Goal: Manage account settings

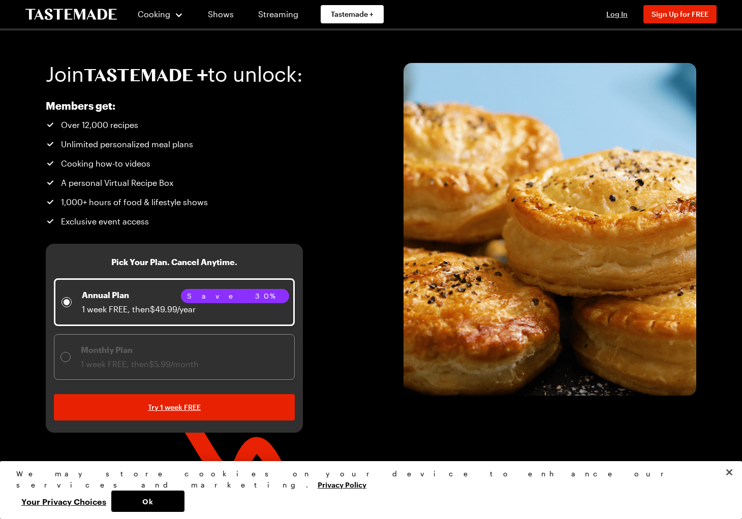
click at [614, 13] on span "Log In" at bounding box center [616, 14] width 21 height 9
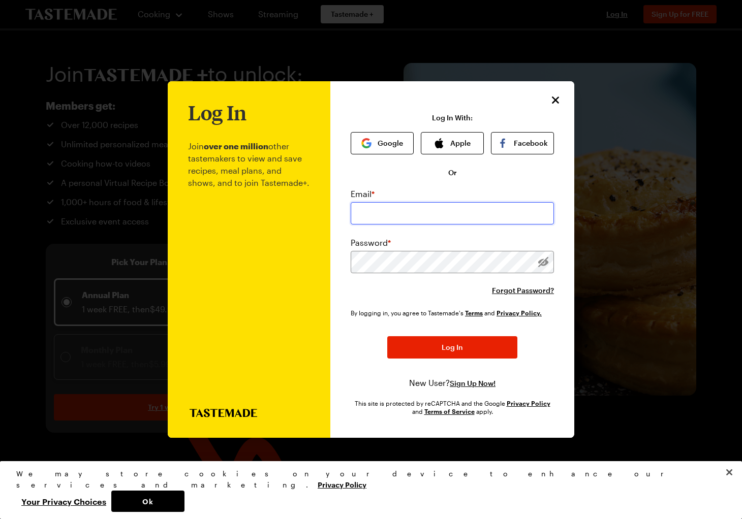
click at [420, 215] on input "email" at bounding box center [452, 213] width 203 height 22
paste input "[URL][DOMAIN_NAME]"
type input "[URL][DOMAIN_NAME]"
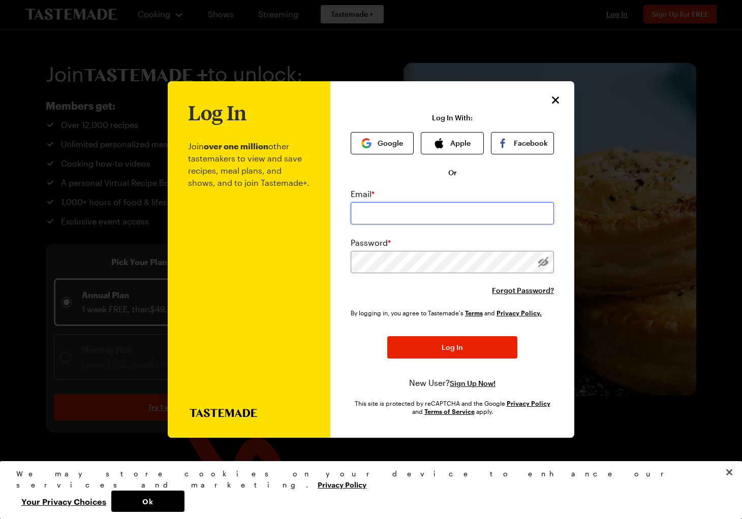
paste input "[EMAIL_ADDRESS][DOMAIN_NAME]"
type input "[EMAIL_ADDRESS][DOMAIN_NAME]"
click at [542, 329] on div "By logging in, you agree to Tastemade's Terms and Privacy Policy. Log In New Us…" at bounding box center [452, 348] width 203 height 81
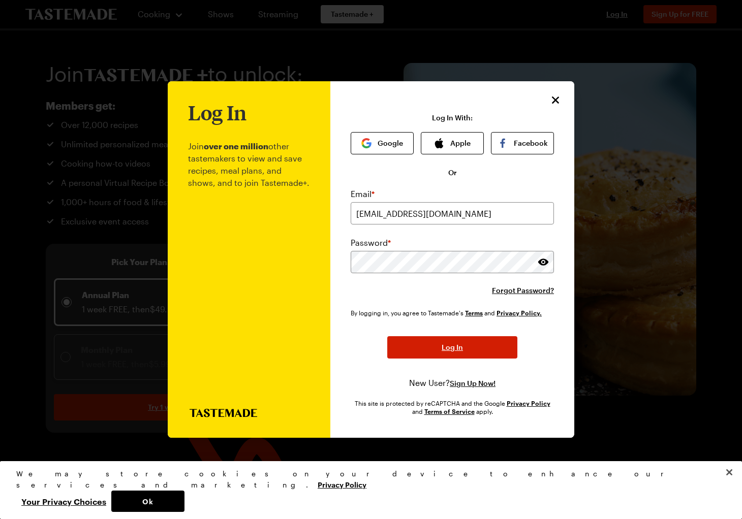
click at [468, 344] on button "Log In" at bounding box center [452, 347] width 130 height 22
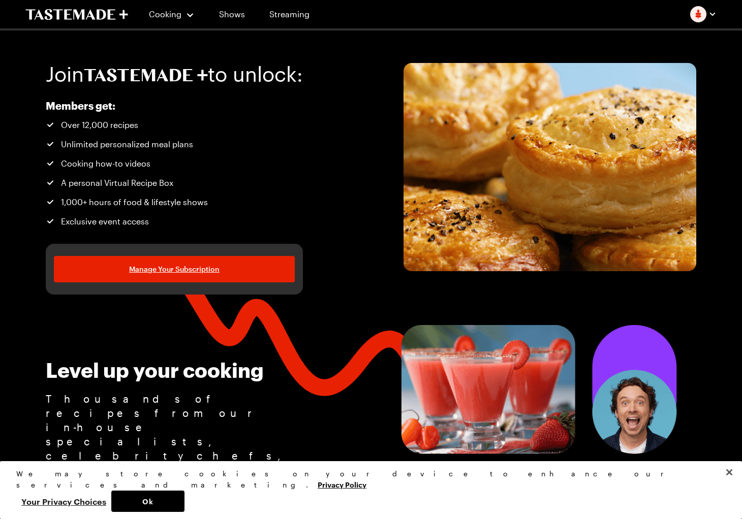
click at [111, 501] on button "Your Privacy Choices" at bounding box center [63, 501] width 95 height 21
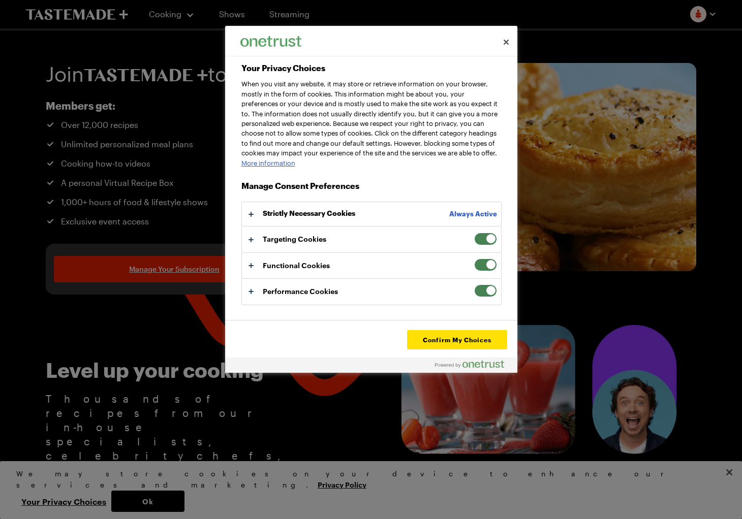
click at [475, 245] on span "Your Privacy Choices" at bounding box center [485, 239] width 23 height 13
click at [474, 233] on input "Targeting Cookies" at bounding box center [474, 233] width 0 height 0
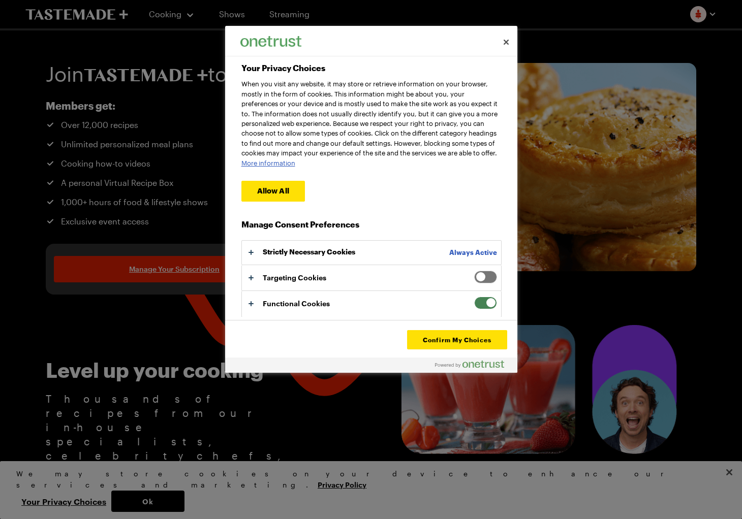
click at [475, 309] on span "Your Privacy Choices" at bounding box center [485, 303] width 23 height 13
click at [474, 297] on input "Functional Cookies" at bounding box center [474, 297] width 0 height 0
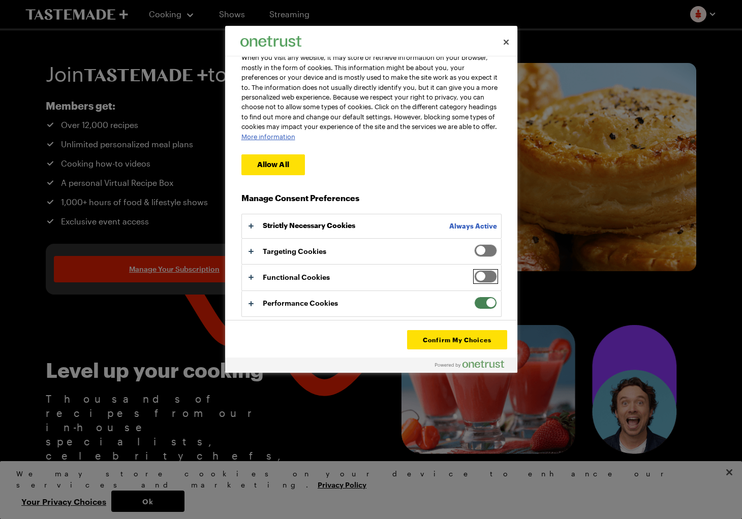
scroll to position [33, 0]
click at [475, 305] on span "Your Privacy Choices" at bounding box center [485, 303] width 23 height 13
click at [474, 297] on input "Performance Cookies" at bounding box center [474, 297] width 0 height 0
click at [457, 340] on button "Confirm My Choices" at bounding box center [457, 339] width 100 height 19
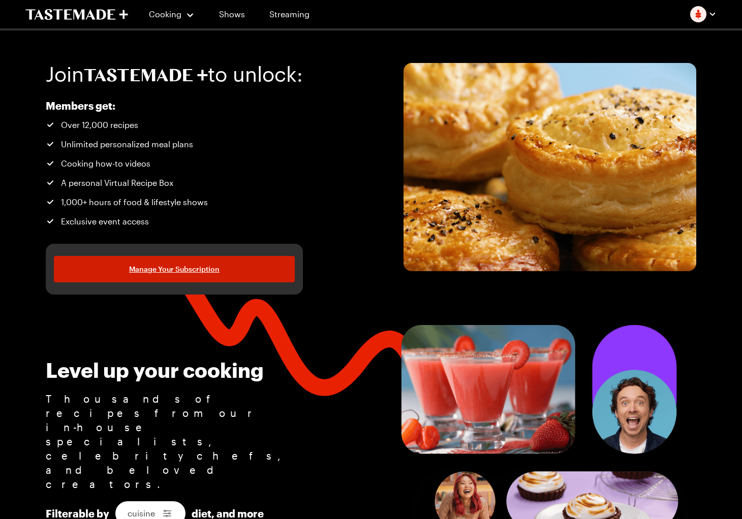
click at [198, 269] on span "Manage Your Subscription" at bounding box center [174, 269] width 90 height 10
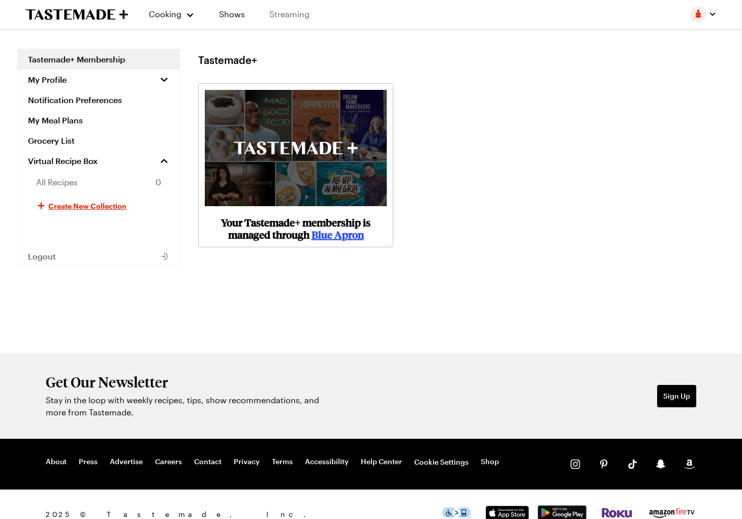
click at [291, 18] on link "Streaming" at bounding box center [289, 14] width 60 height 28
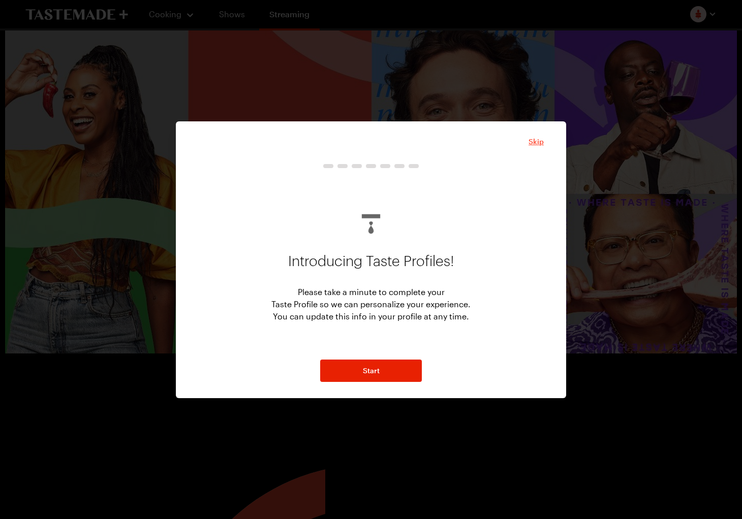
click at [536, 140] on span "Skip" at bounding box center [535, 142] width 15 height 10
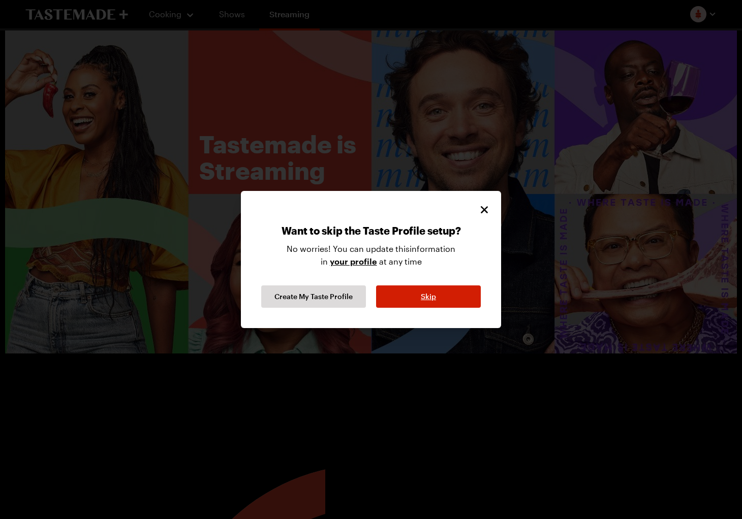
click at [429, 296] on span "Skip" at bounding box center [428, 297] width 15 height 10
